Goal: Task Accomplishment & Management: Use online tool/utility

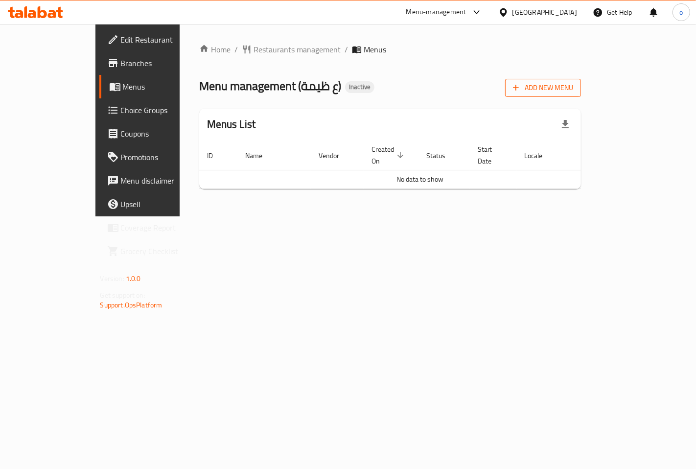
click at [573, 84] on span "Add New Menu" at bounding box center [543, 88] width 60 height 12
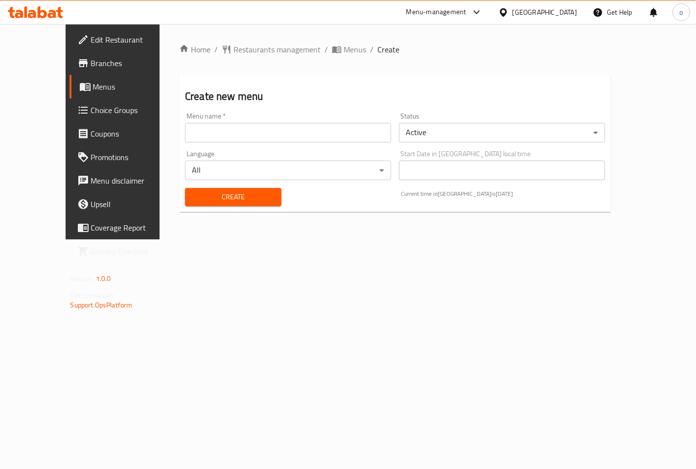
click at [291, 139] on input "text" at bounding box center [288, 133] width 206 height 20
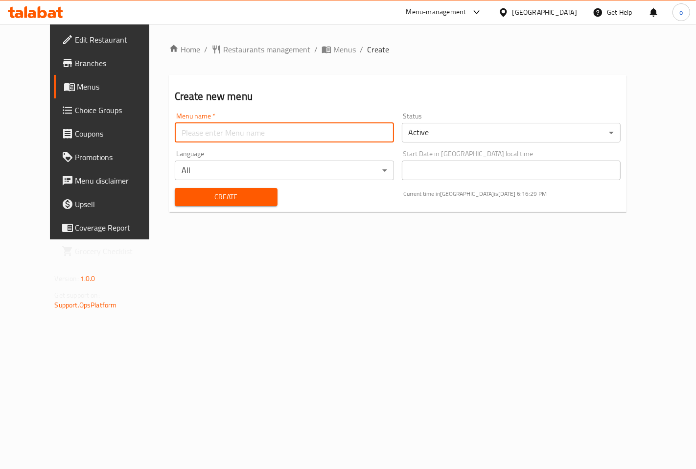
type input "a"
type input "new menu"
click at [241, 195] on span "Create" at bounding box center [226, 197] width 87 height 12
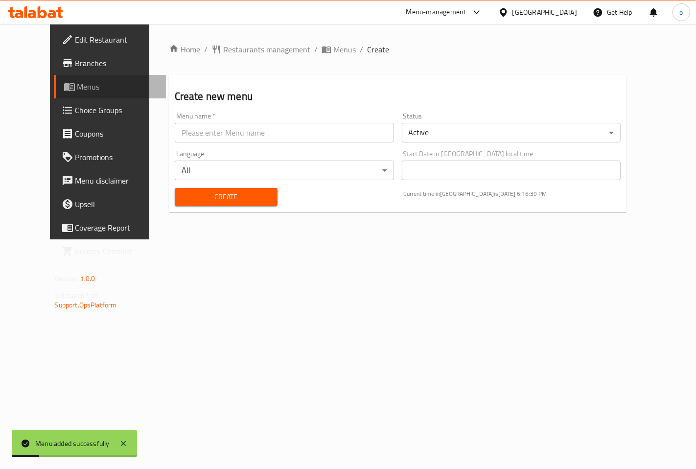
click at [77, 88] on span "Menus" at bounding box center [117, 87] width 81 height 12
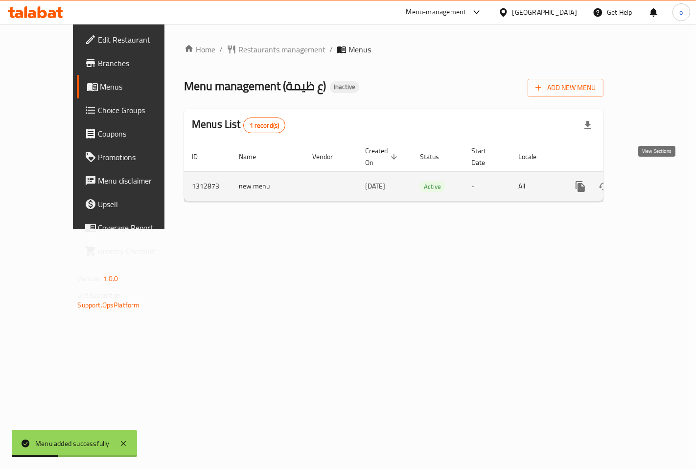
click at [657, 181] on icon "enhanced table" at bounding box center [651, 187] width 12 height 12
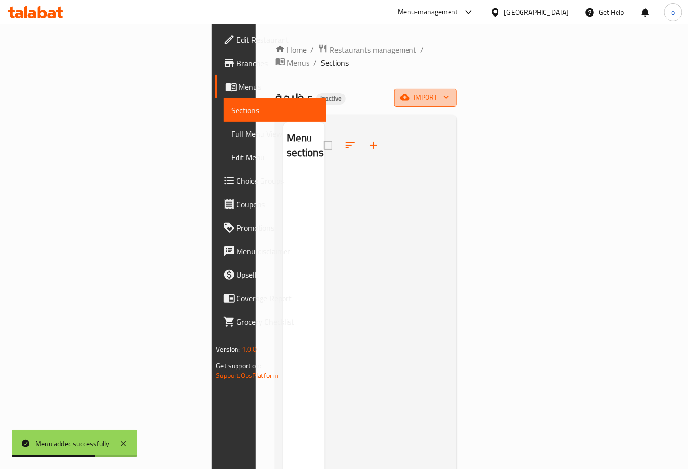
click at [451, 92] on icon "button" at bounding box center [446, 97] width 10 height 10
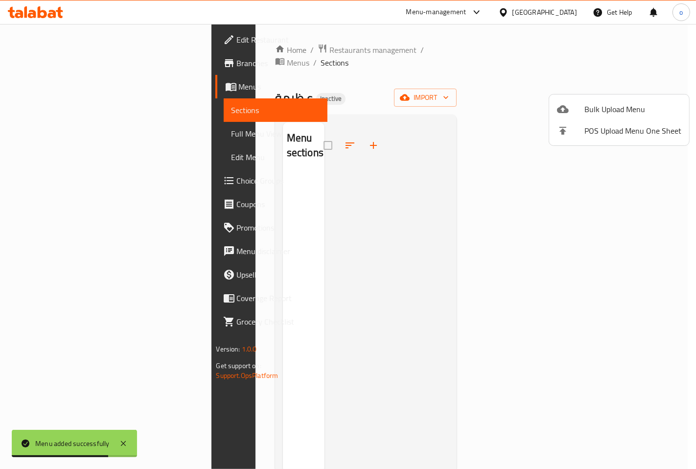
drag, startPoint x: 458, startPoint y: 103, endPoint x: 452, endPoint y: 93, distance: 11.7
click at [458, 103] on div at bounding box center [348, 234] width 696 height 469
